Goal: Task Accomplishment & Management: Manage account settings

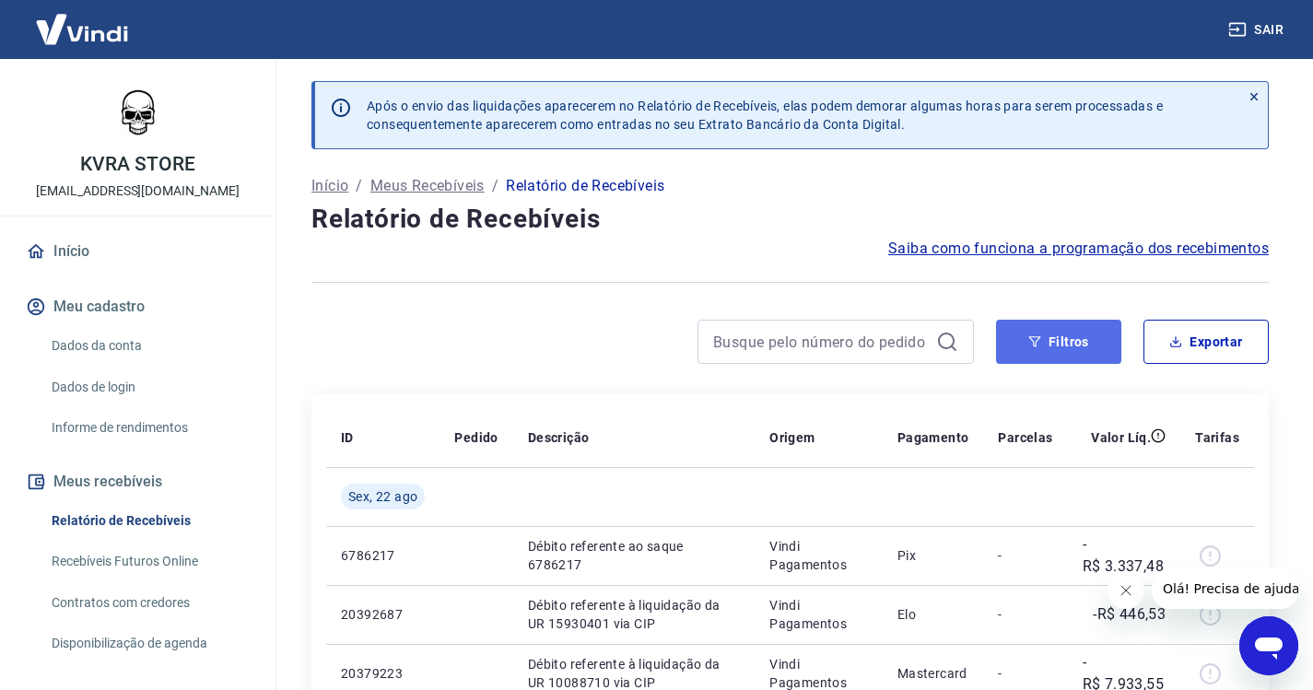
click at [1065, 340] on button "Filtros" at bounding box center [1058, 342] width 125 height 44
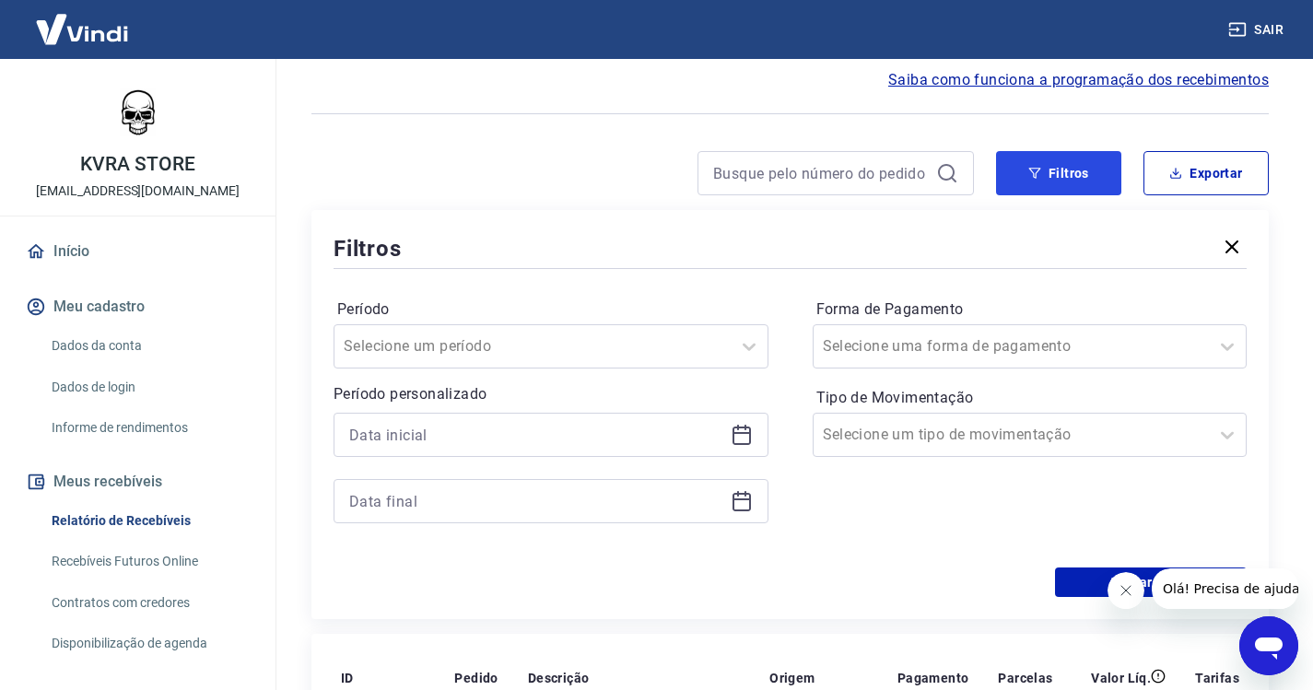
scroll to position [184, 0]
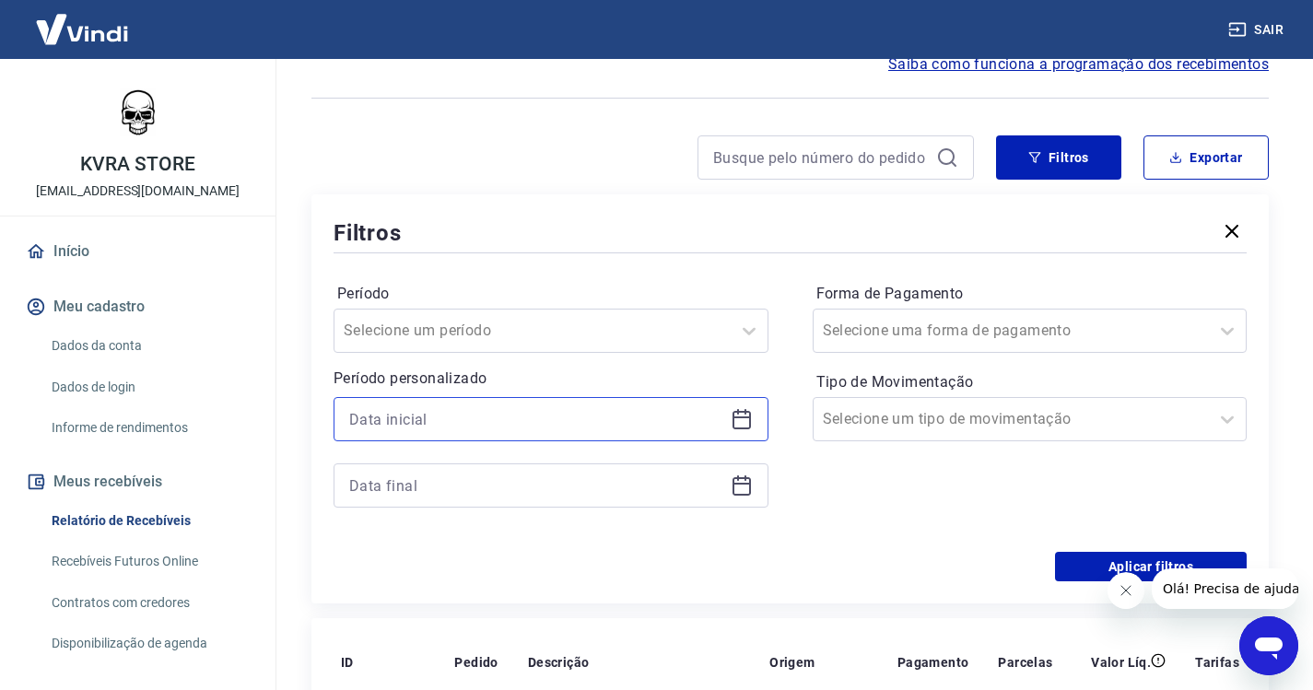
click at [582, 423] on input at bounding box center [536, 419] width 374 height 28
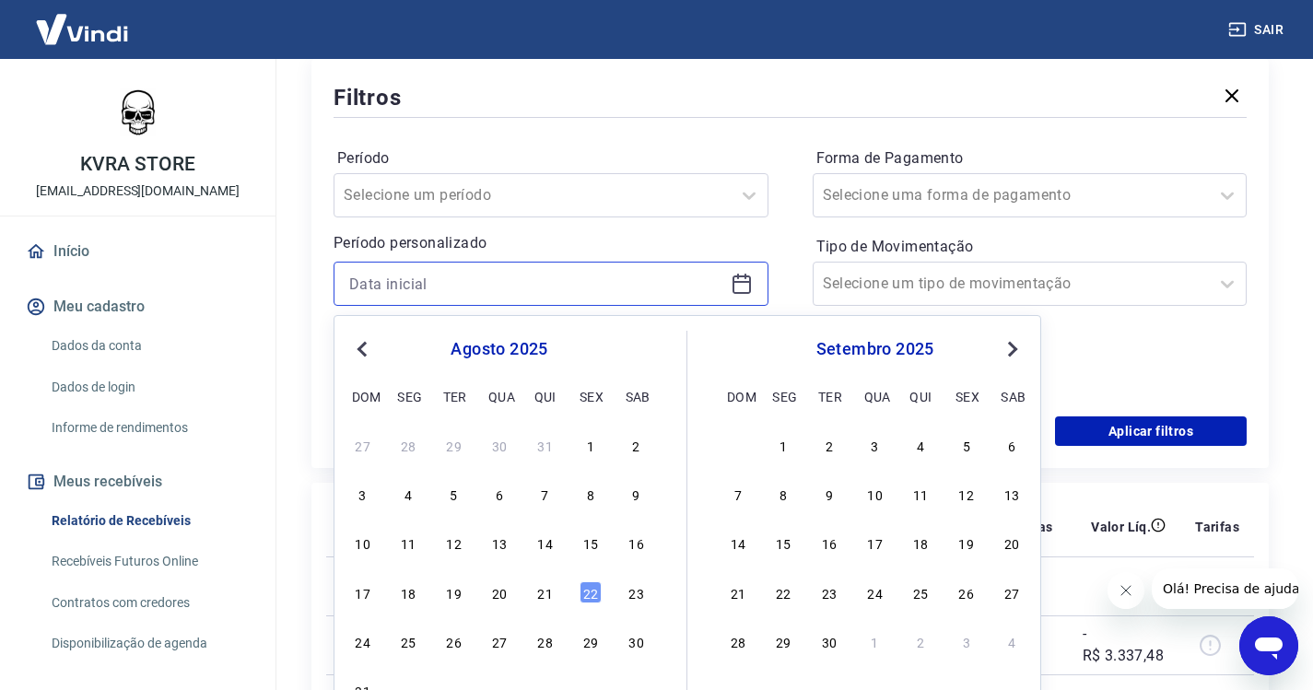
scroll to position [368, 0]
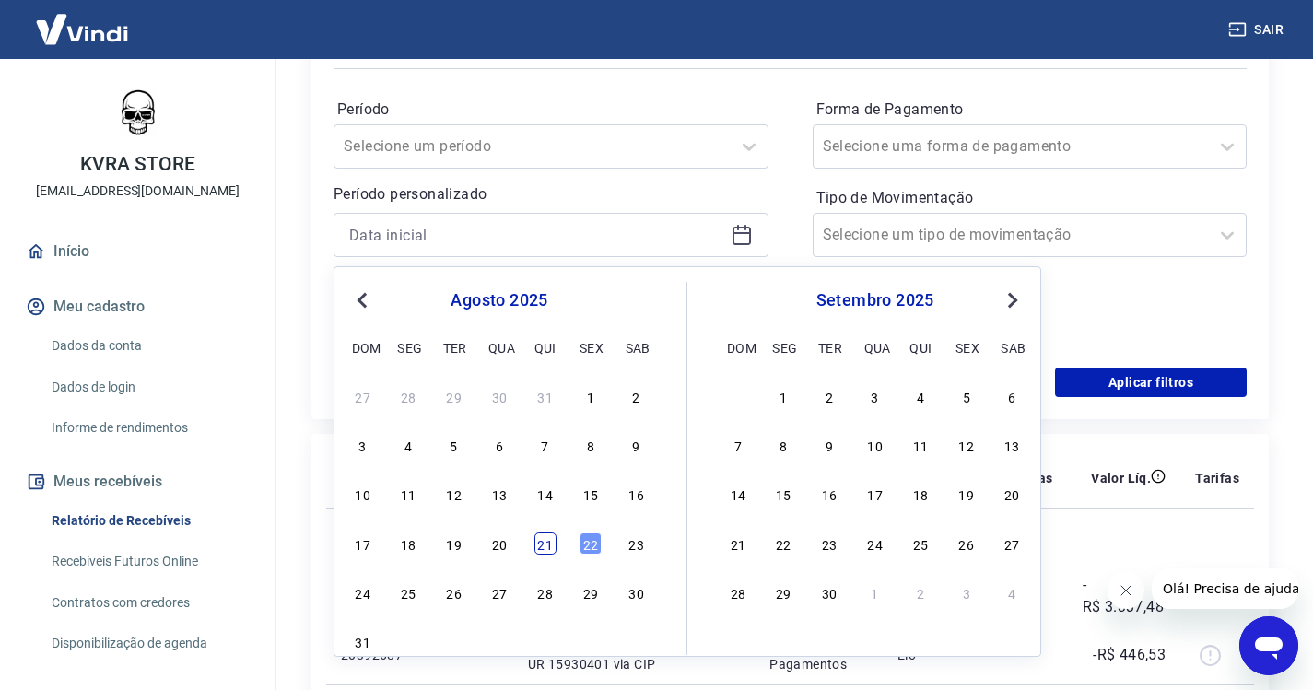
click at [544, 546] on div "21" at bounding box center [545, 543] width 22 height 22
type input "[DATE]"
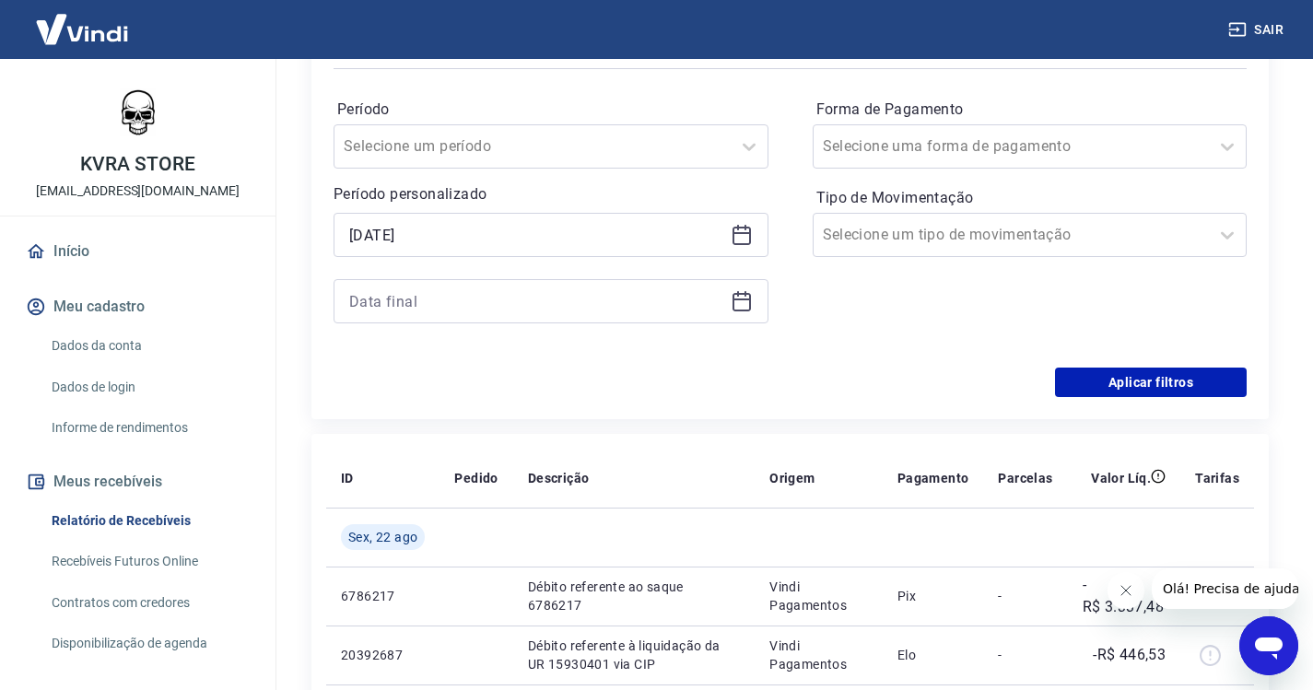
click at [735, 306] on icon at bounding box center [742, 301] width 22 height 22
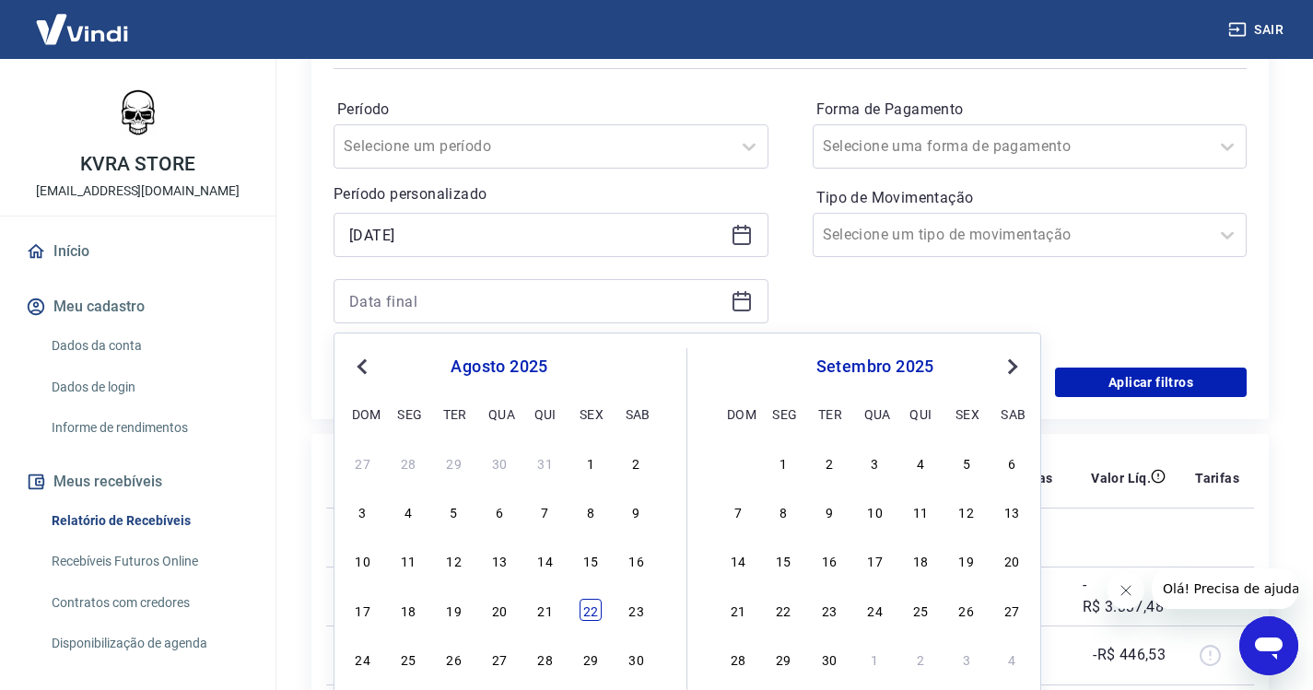
click at [588, 605] on div "22" at bounding box center [590, 610] width 22 height 22
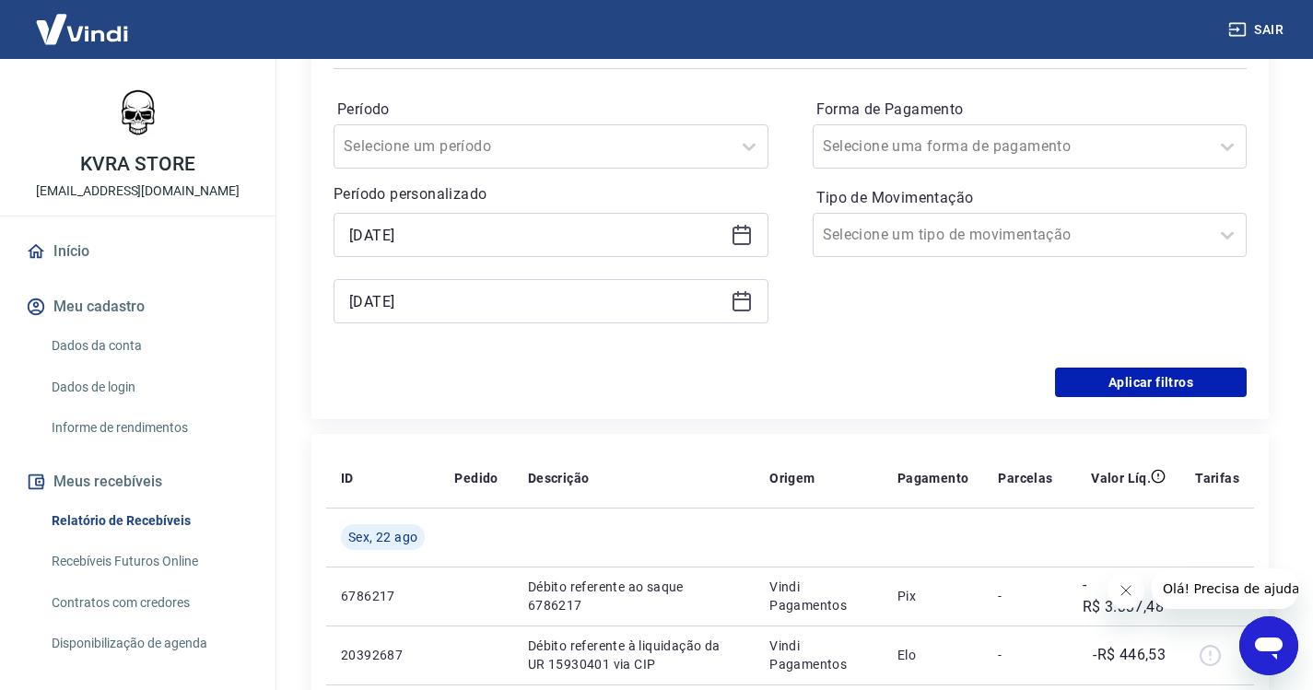
type input "[DATE]"
click at [1182, 393] on button "Aplicar filtros" at bounding box center [1151, 382] width 192 height 29
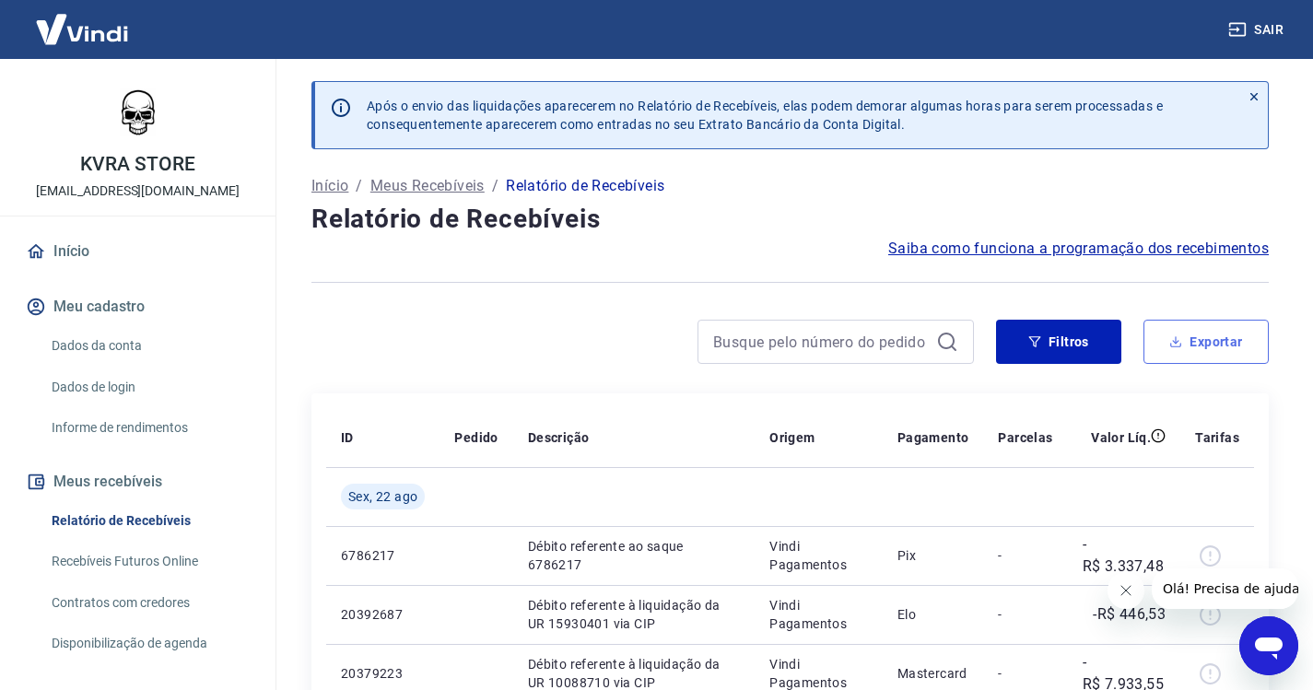
click at [1208, 346] on button "Exportar" at bounding box center [1205, 342] width 125 height 44
type input "21/08/2025"
type input "22/08/2025"
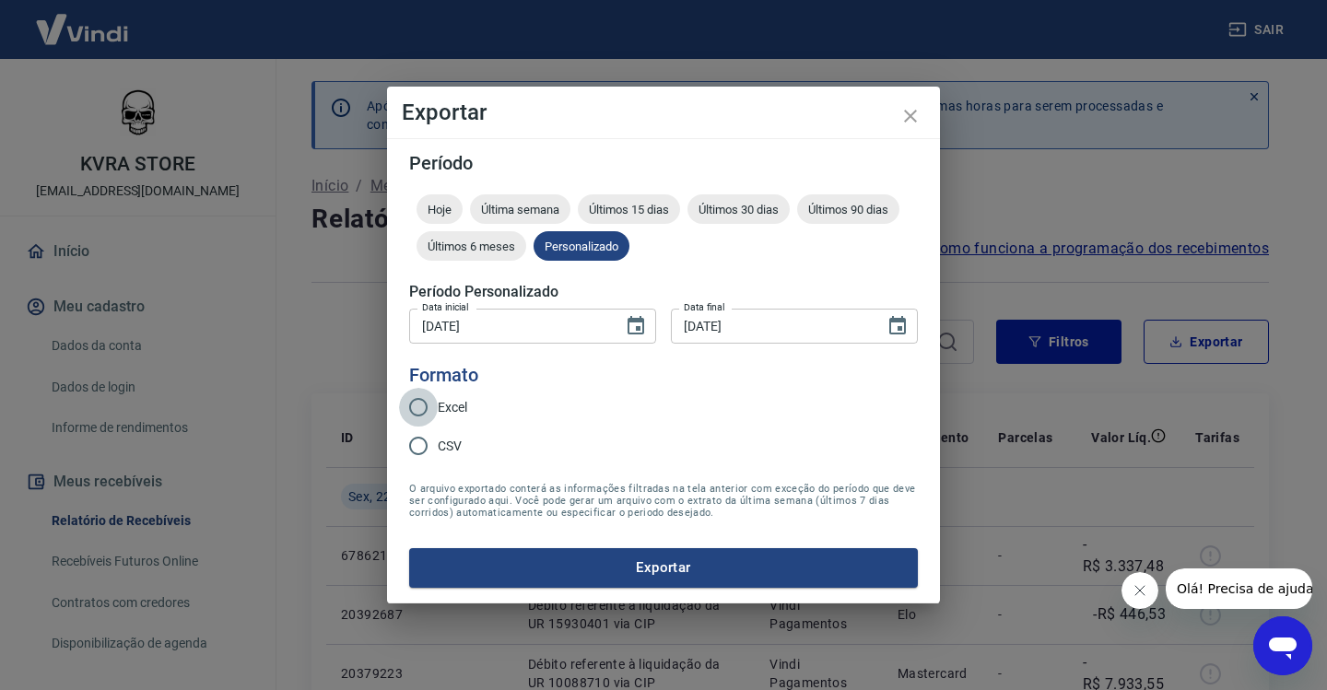
click at [418, 408] on input "Excel" at bounding box center [418, 407] width 39 height 39
radio input "true"
click at [655, 562] on button "Exportar" at bounding box center [663, 567] width 509 height 39
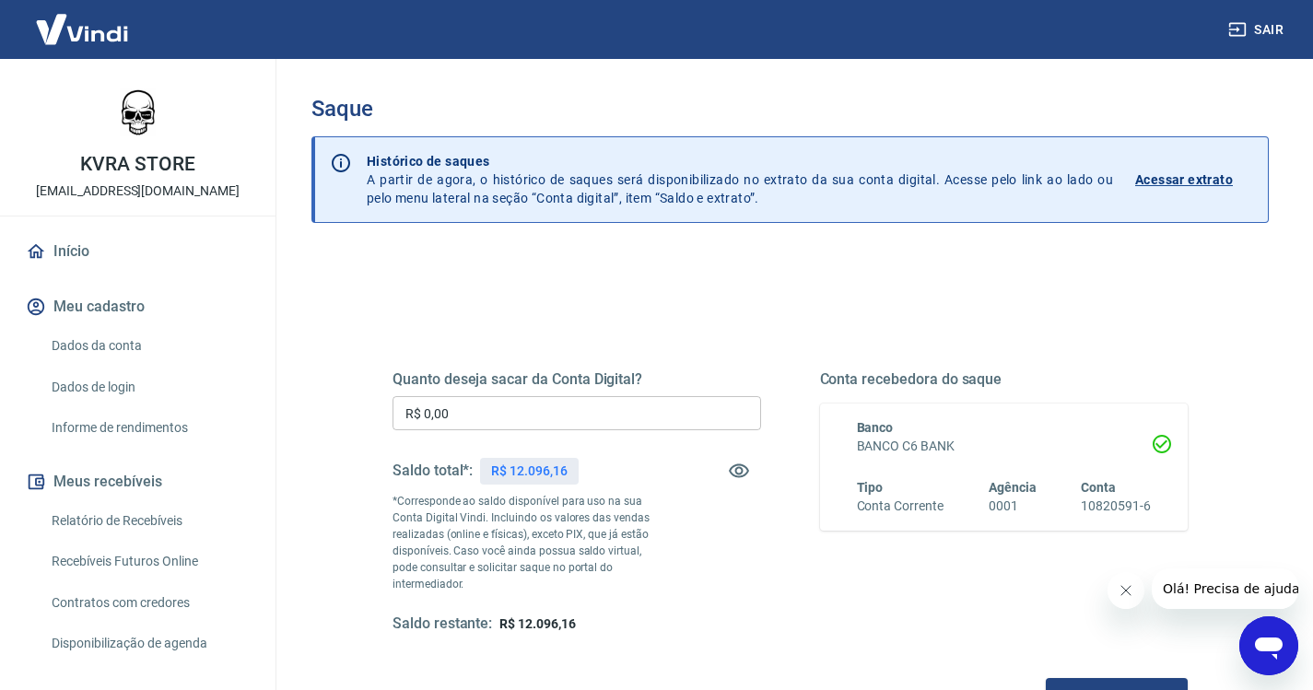
click at [509, 413] on input "R$ 0,00" at bounding box center [576, 413] width 368 height 34
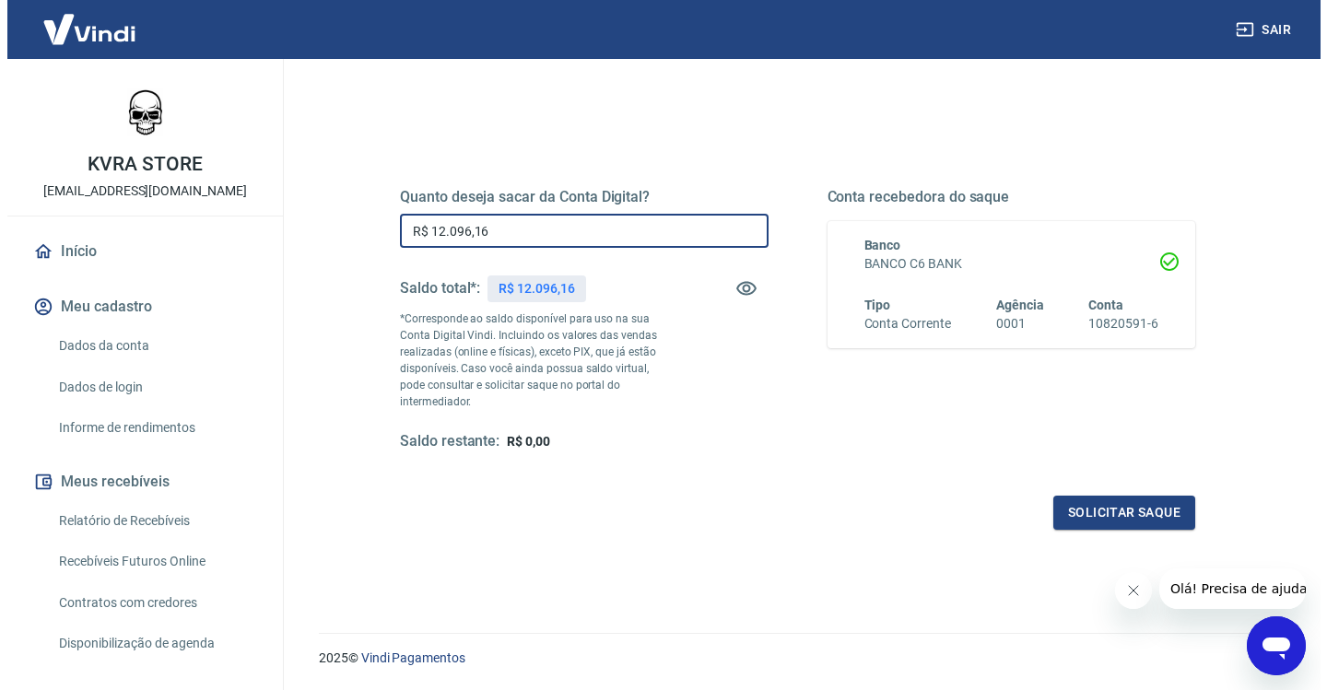
scroll to position [184, 0]
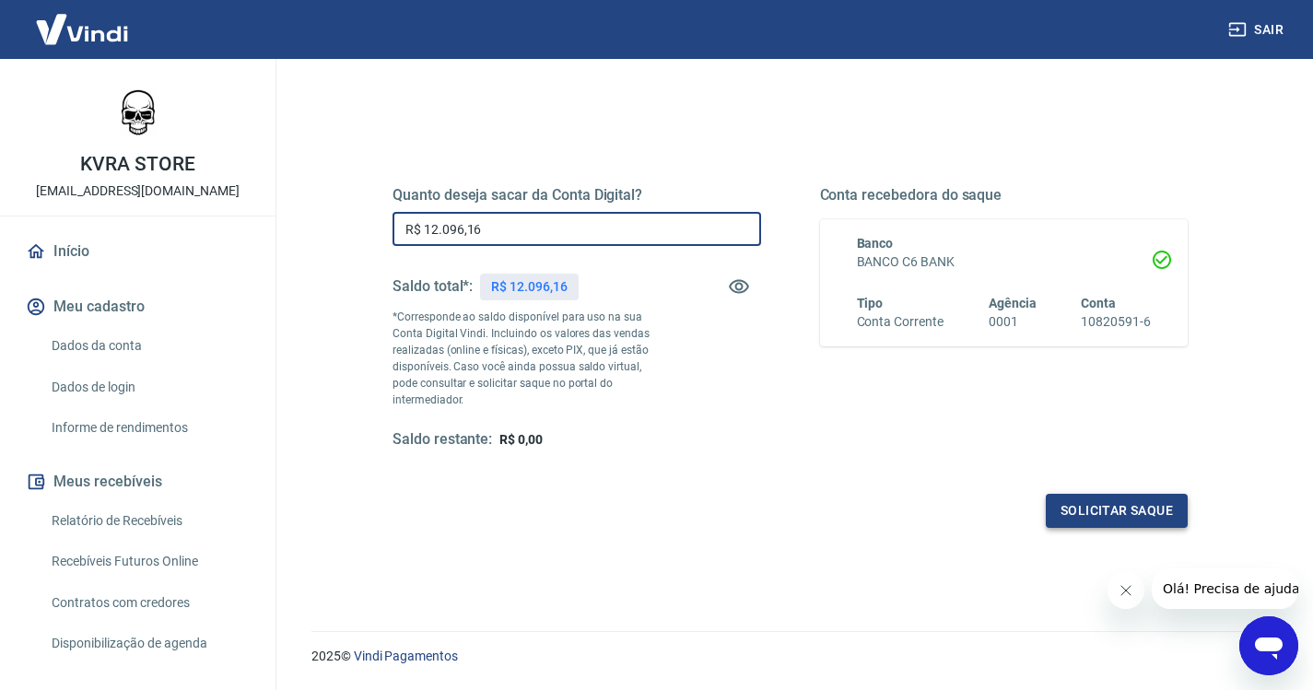
type input "R$ 12.096,16"
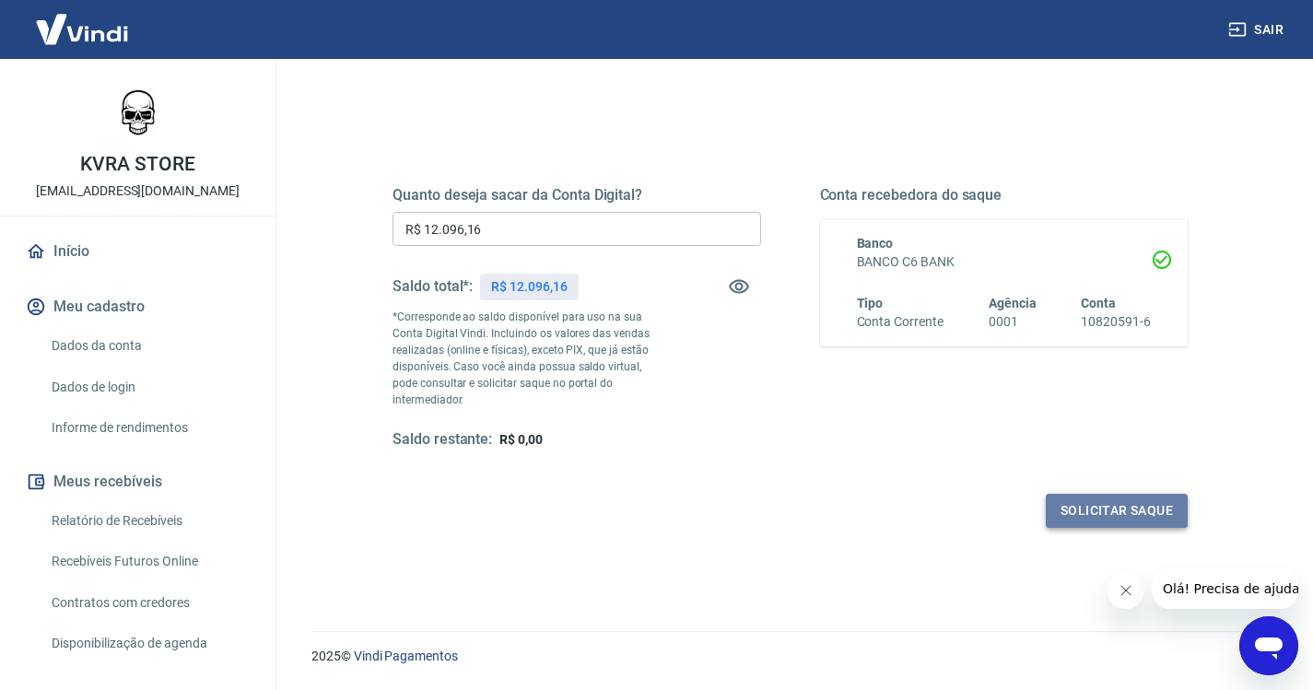
click at [1124, 494] on button "Solicitar saque" at bounding box center [1117, 511] width 142 height 34
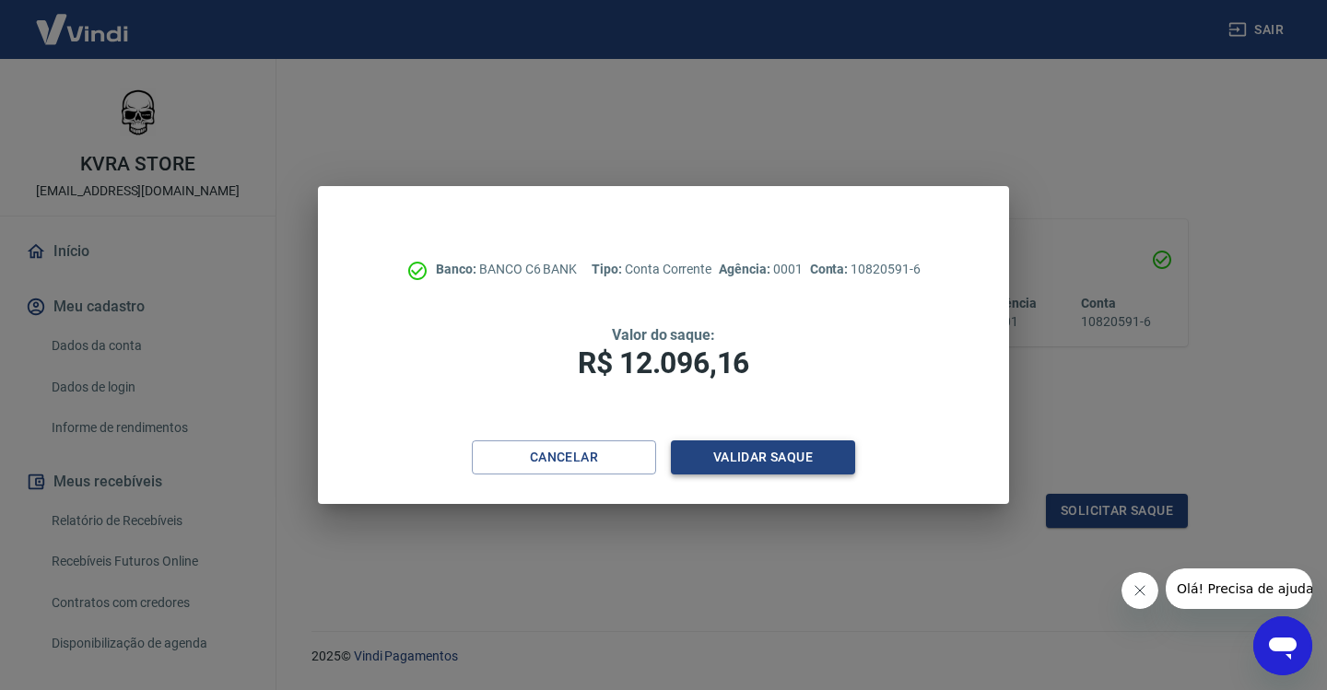
click at [785, 458] on button "Validar saque" at bounding box center [763, 457] width 184 height 34
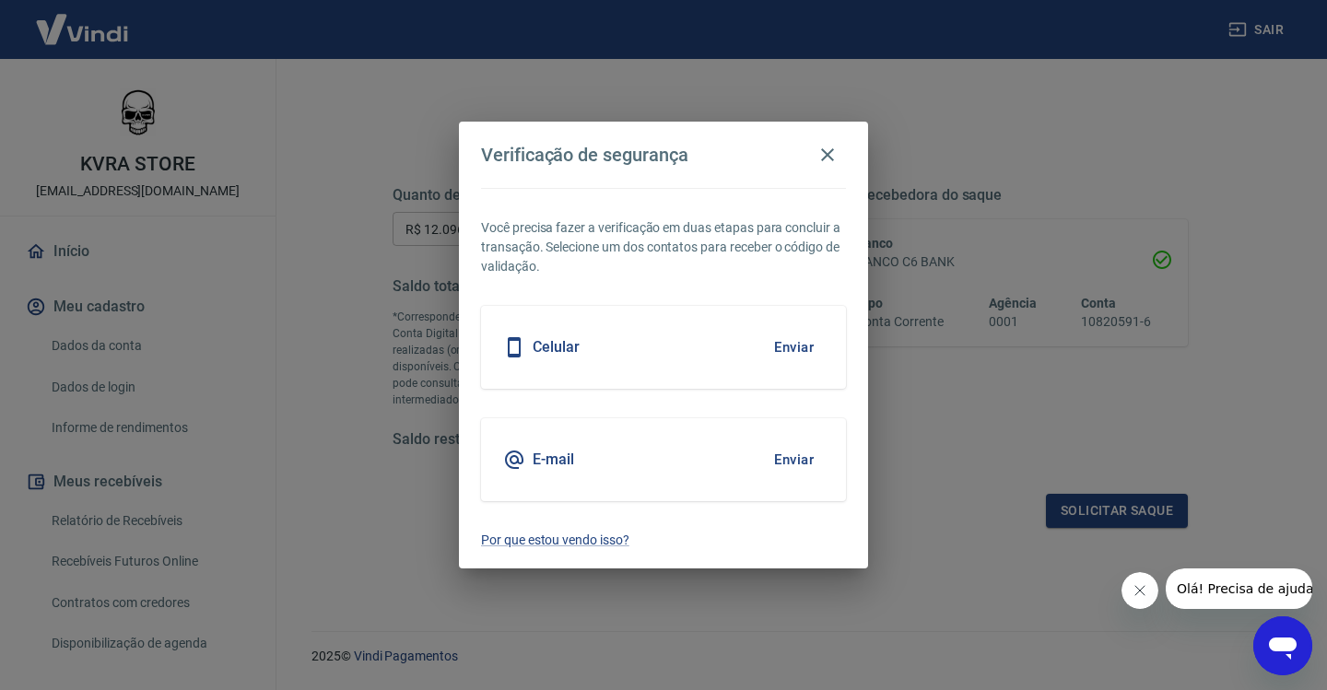
click at [796, 458] on button "Enviar" at bounding box center [794, 459] width 60 height 39
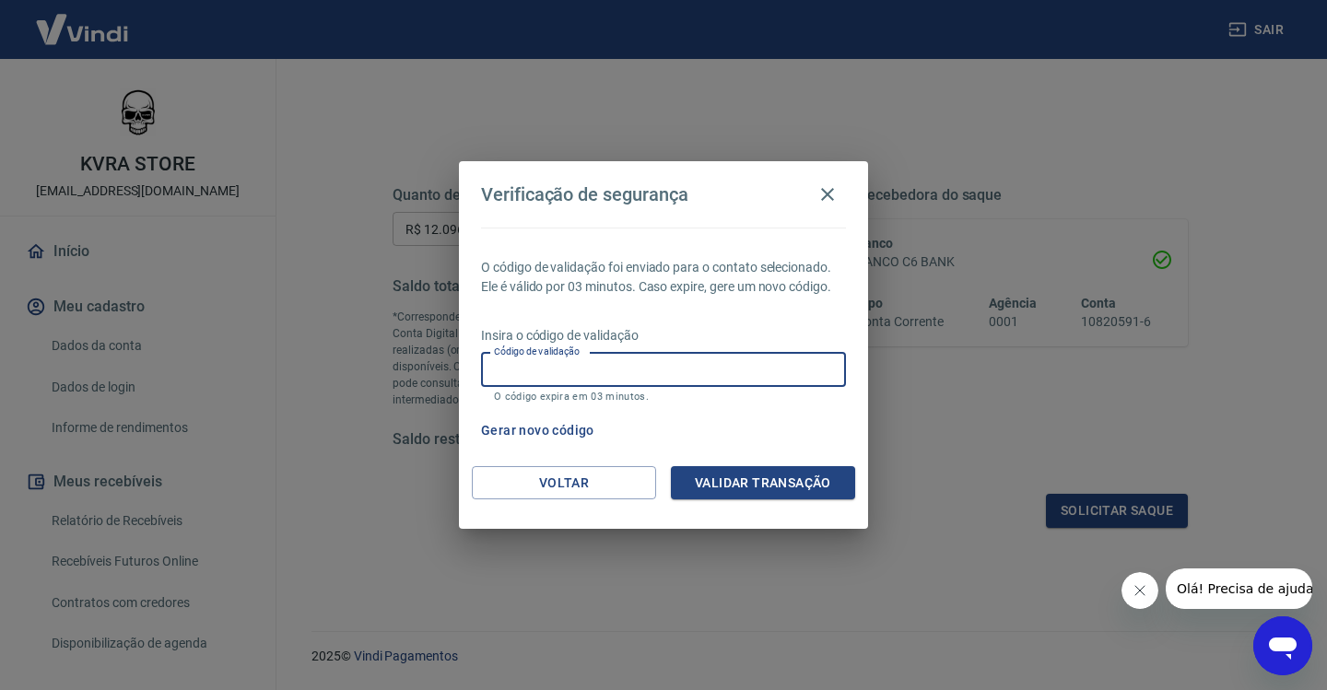
click at [571, 368] on input "Código de validação" at bounding box center [663, 370] width 365 height 34
type input "118975"
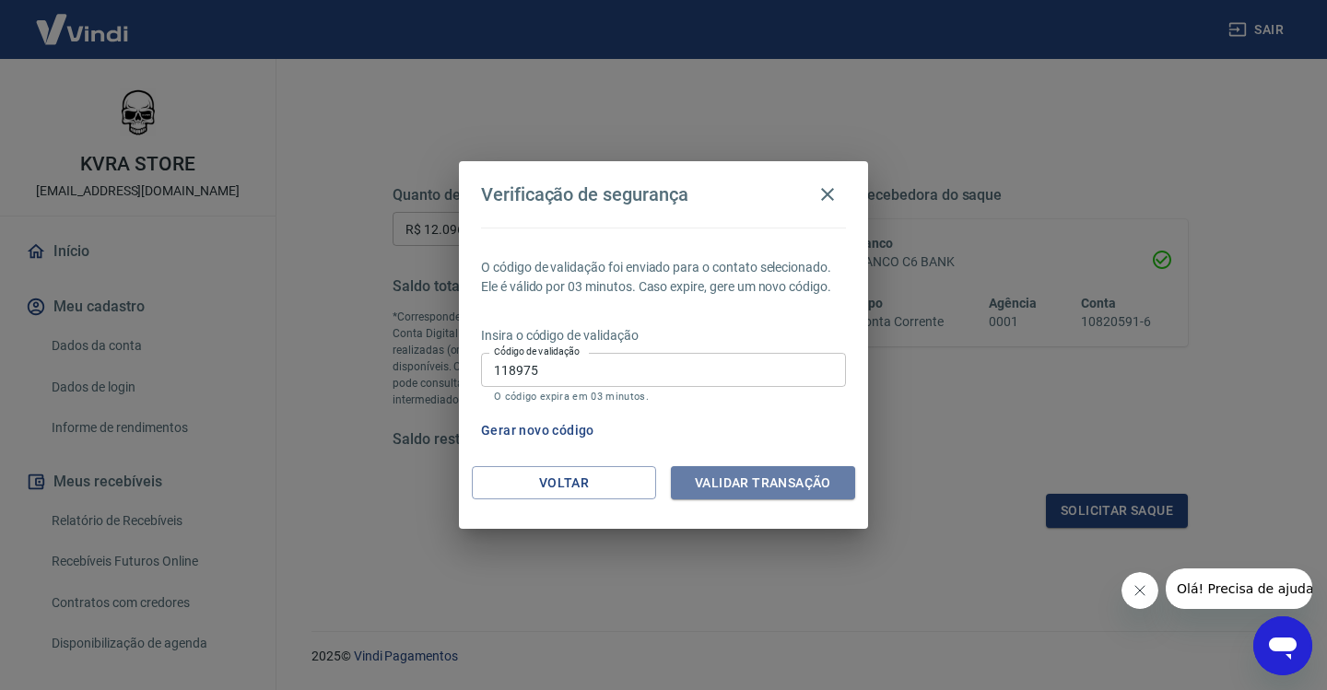
click at [778, 480] on button "Validar transação" at bounding box center [763, 483] width 184 height 34
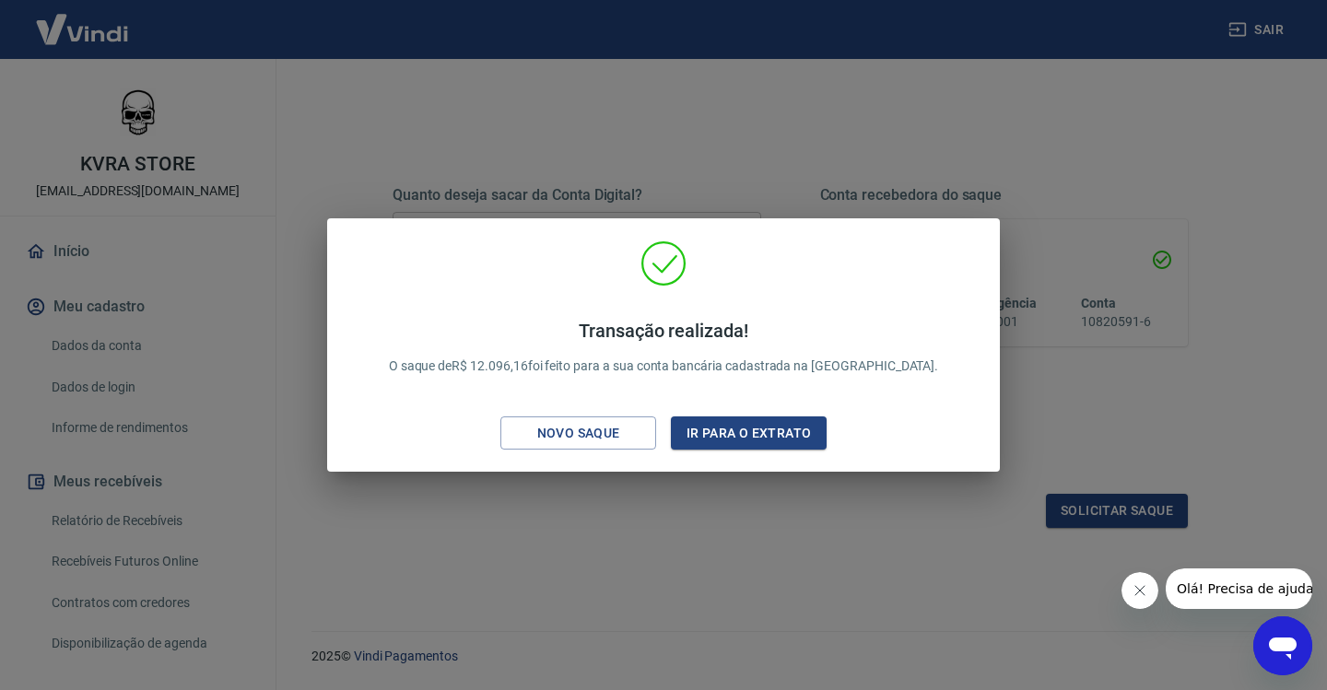
drag, startPoint x: 629, startPoint y: 547, endPoint x: 164, endPoint y: 430, distance: 479.7
click at [626, 548] on div "Transação realizada! O saque de R$ 12.096,16 foi feito para a sua conta bancári…" at bounding box center [663, 345] width 1327 height 690
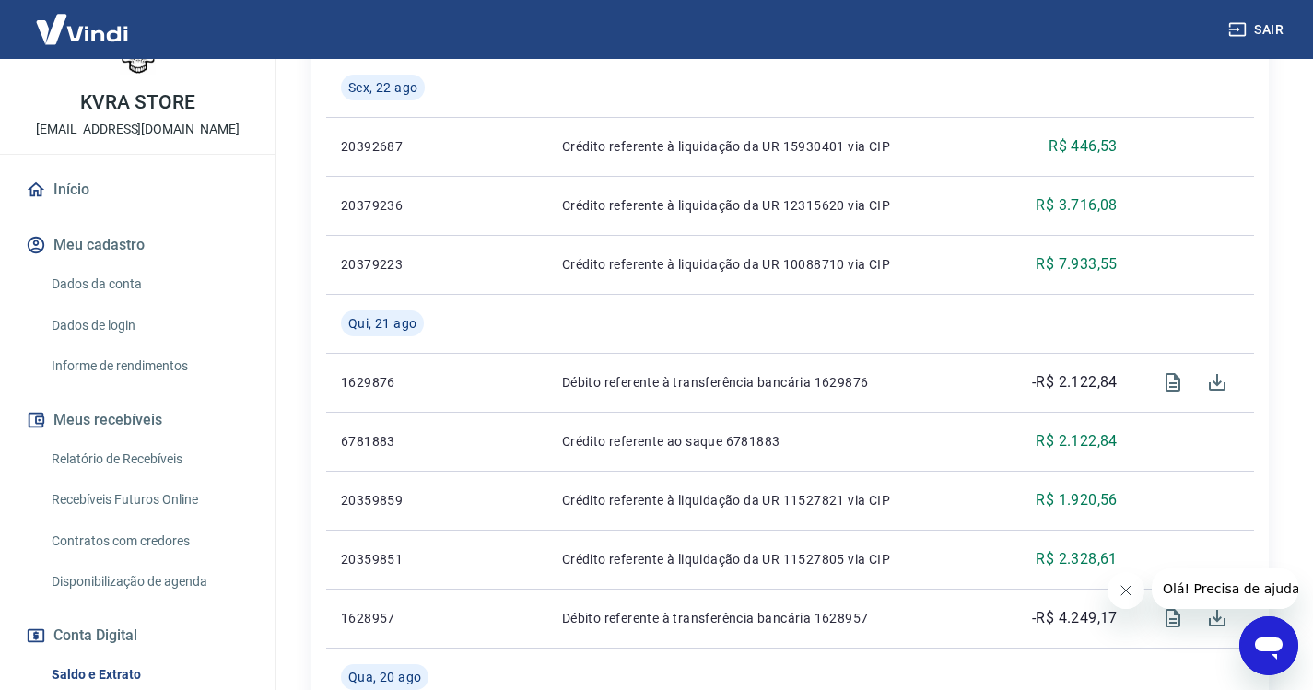
scroll to position [553, 0]
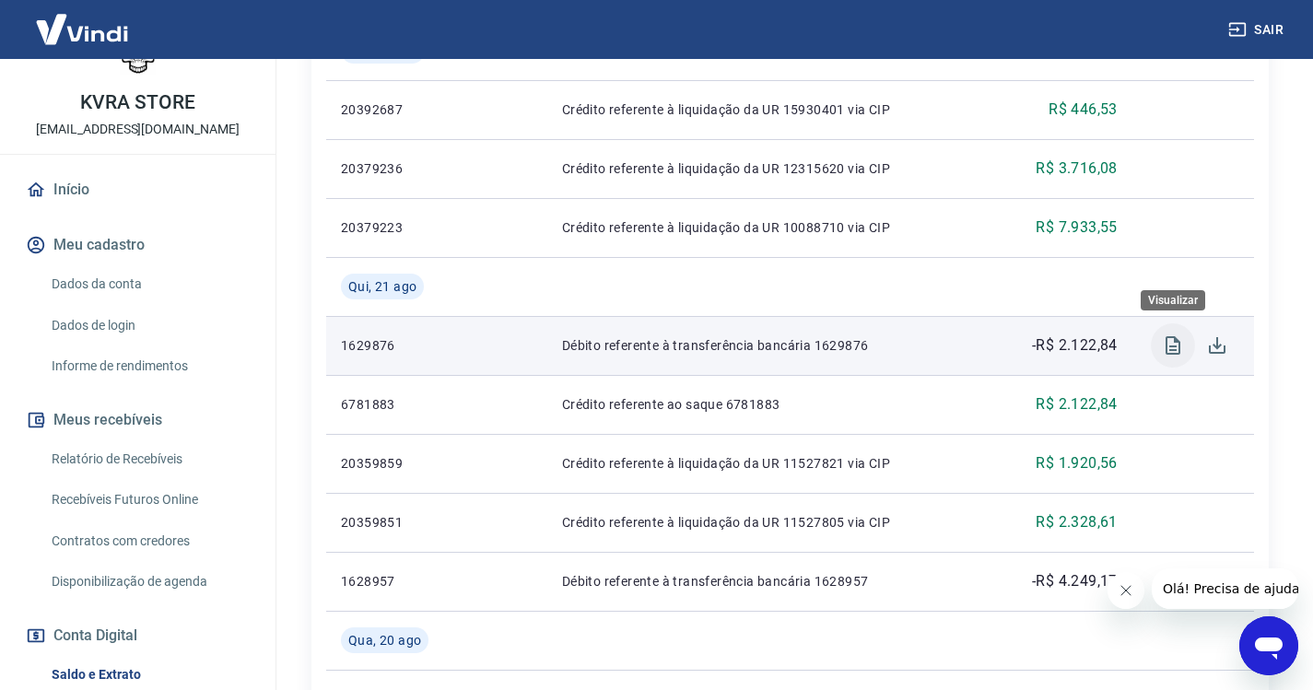
click at [1183, 342] on icon "Visualizar" at bounding box center [1173, 345] width 22 height 22
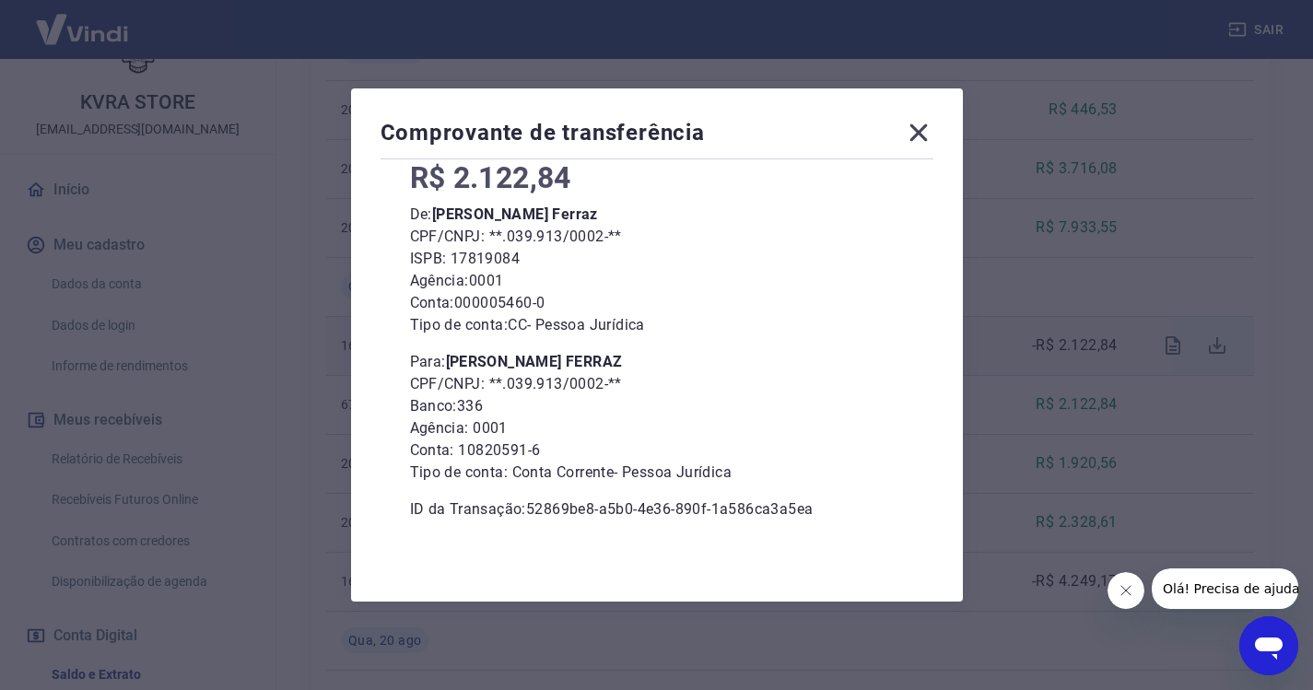
scroll to position [29, 0]
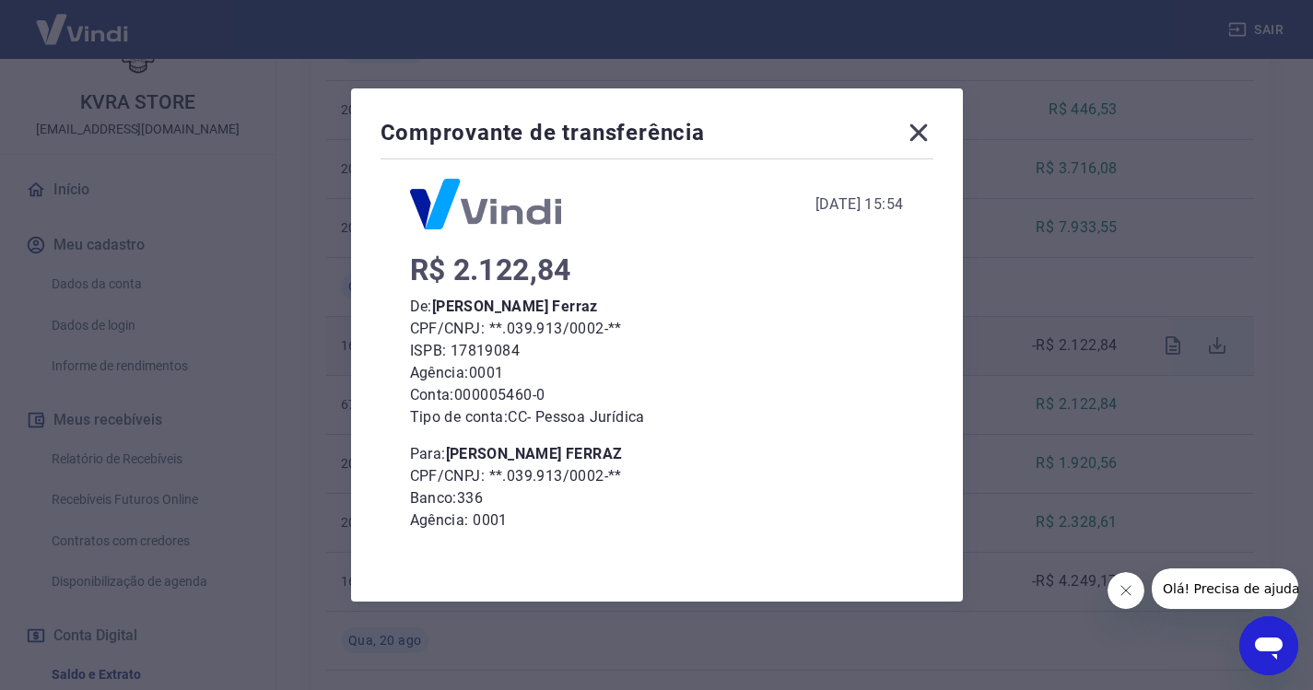
click at [927, 127] on icon at bounding box center [918, 133] width 18 height 18
